Goal: Task Accomplishment & Management: Manage account settings

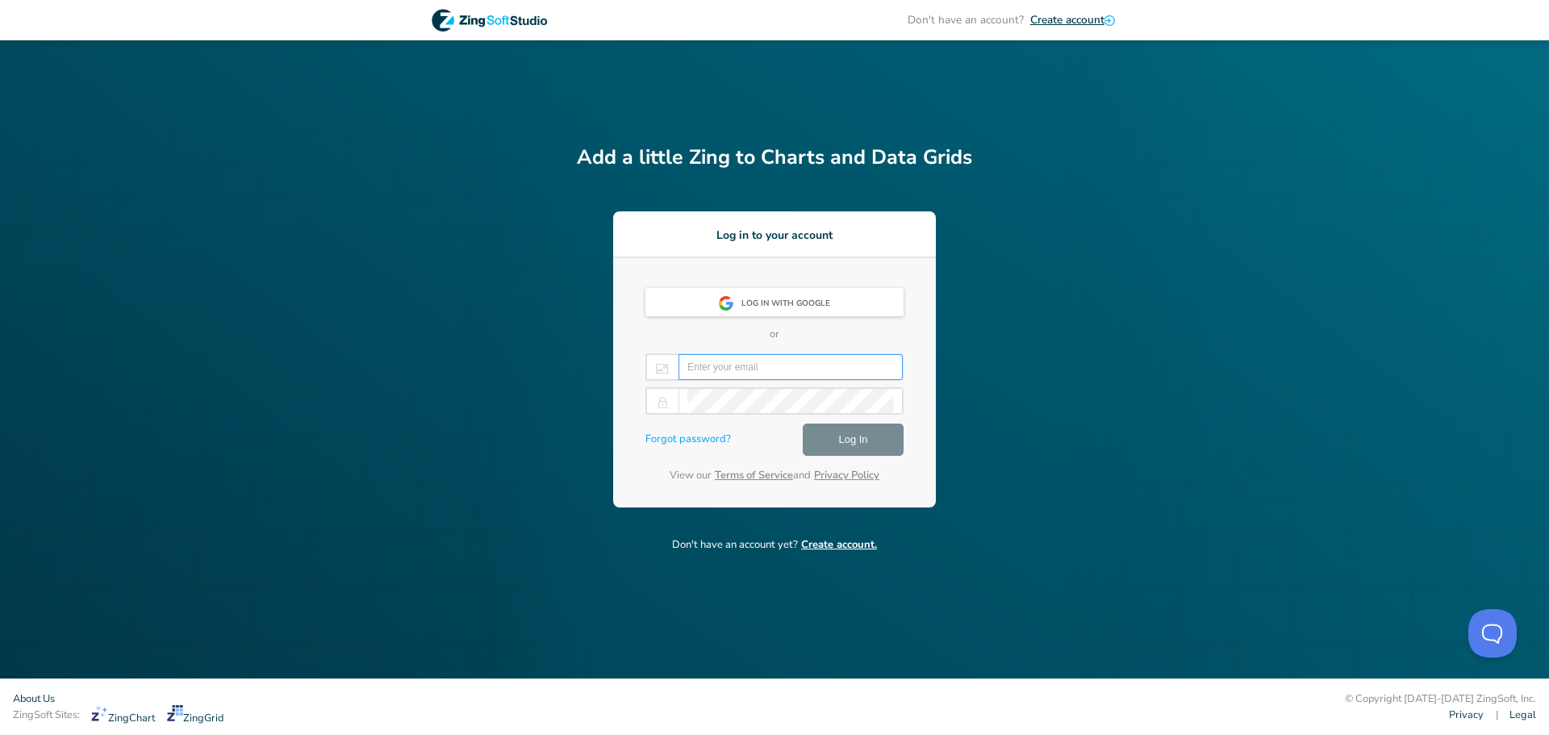
click at [738, 369] on input "email" at bounding box center [790, 367] width 207 height 24
click at [518, 415] on div "Don't have an account? Create account Add a little Zing to Charts and Data Grid…" at bounding box center [774, 339] width 1549 height 678
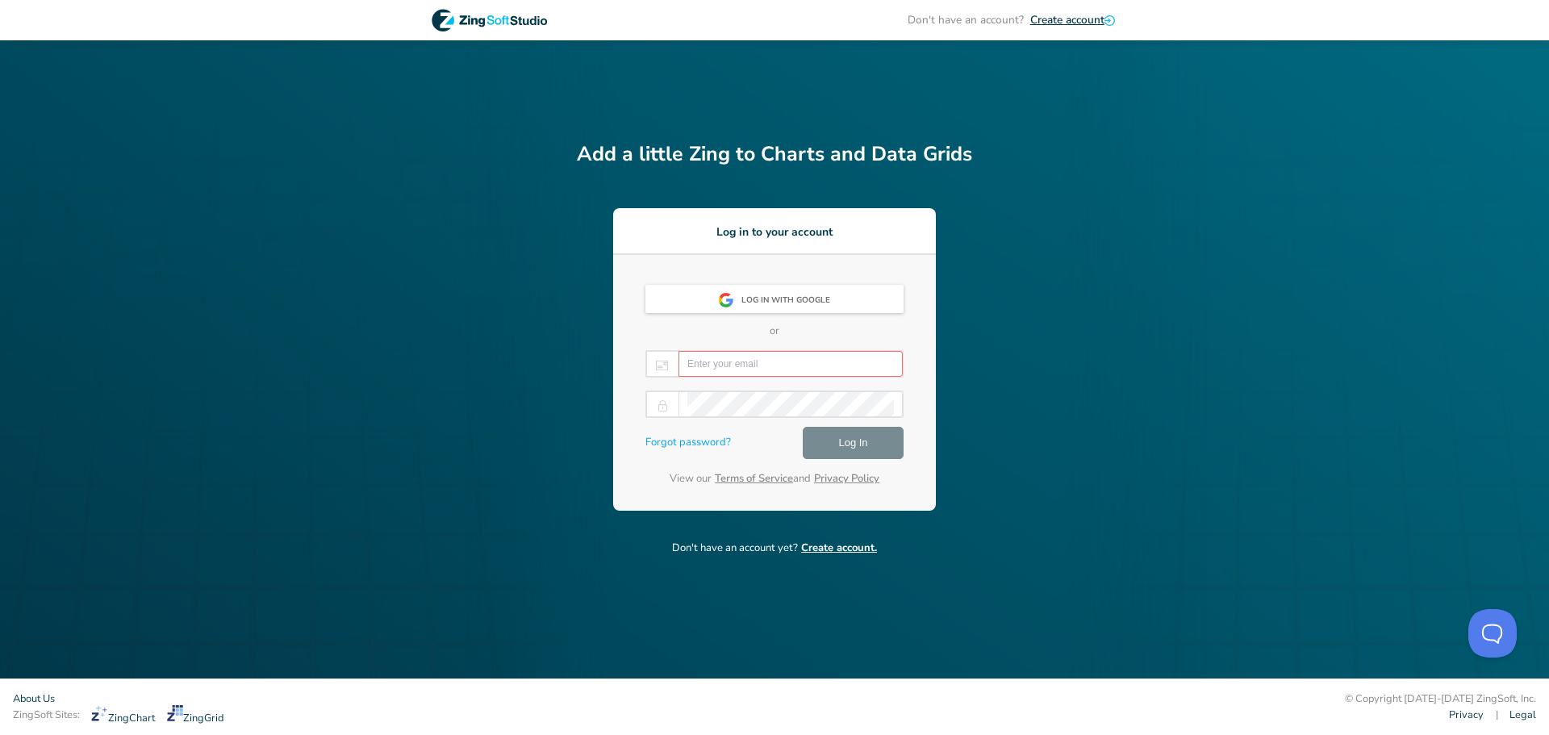
click at [709, 359] on input "email" at bounding box center [790, 364] width 207 height 24
type input "[PERSON_NAME].millic"
click at [687, 435] on link "Forgot password?" at bounding box center [688, 443] width 86 height 16
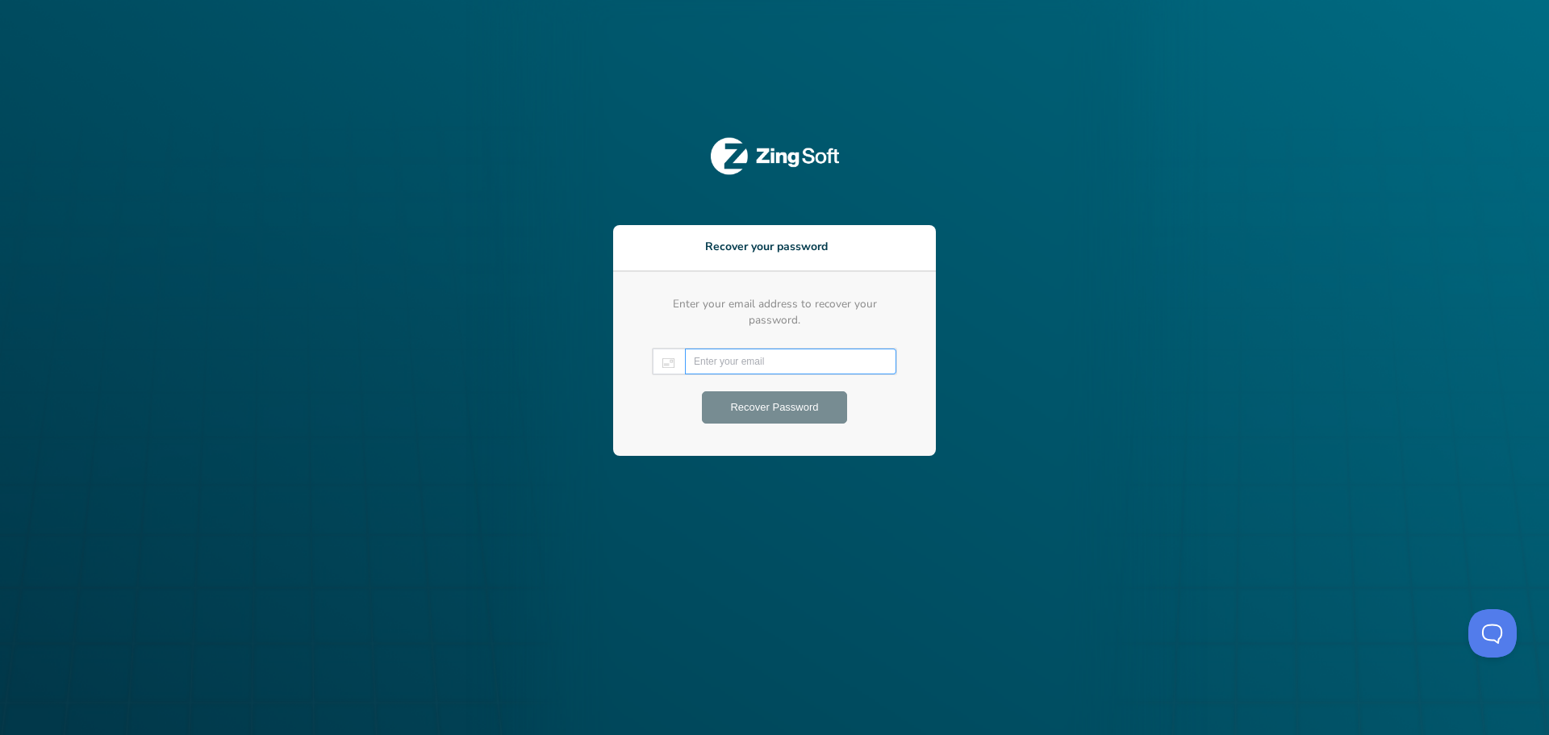
click at [739, 362] on input "email" at bounding box center [791, 361] width 194 height 24
click at [742, 349] on input "email" at bounding box center [791, 361] width 194 height 24
type input "[PERSON_NAME][EMAIL_ADDRESS][PERSON_NAME][DOMAIN_NAME]"
click at [799, 401] on span "Recover Password" at bounding box center [774, 407] width 88 height 19
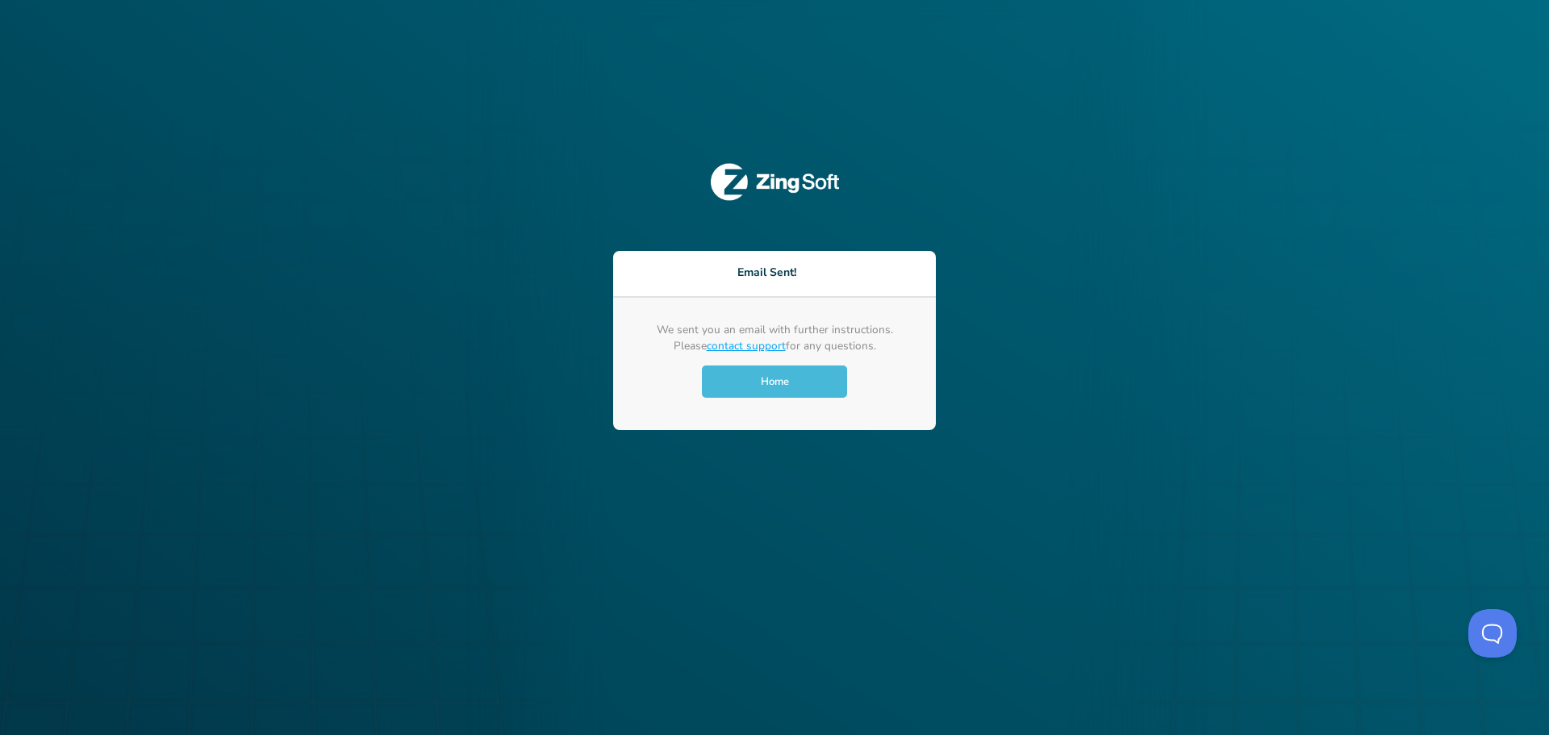
click at [787, 387] on span "Home" at bounding box center [775, 381] width 28 height 15
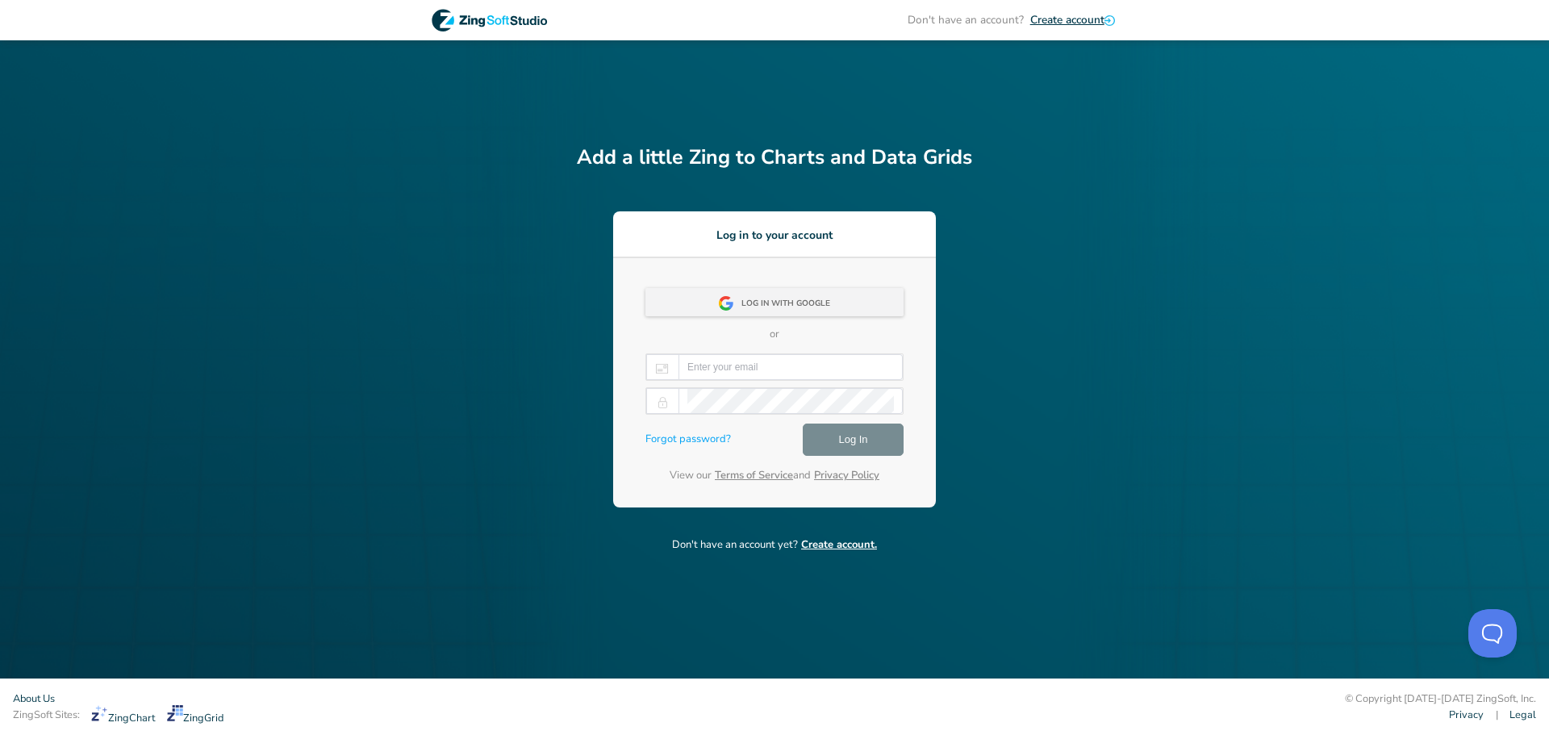
click at [803, 307] on div "Log in with Google" at bounding box center [790, 304] width 98 height 29
click at [824, 314] on div "Log in with Google" at bounding box center [790, 304] width 98 height 29
